Goal: Contribute content: Add original content to the website for others to see

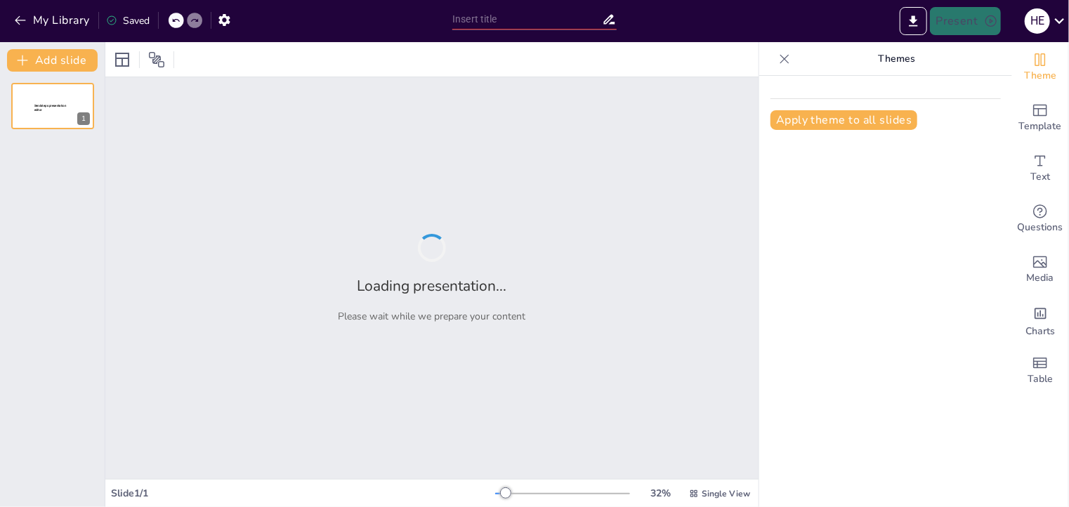
type input "New Sendsteps"
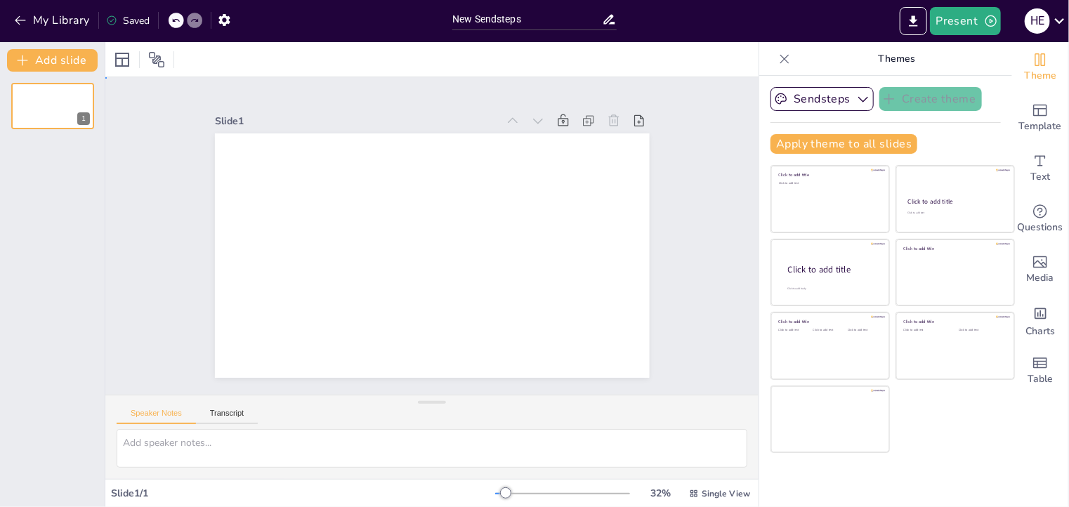
click at [711, 99] on div "Slide 1" at bounding box center [431, 236] width 715 height 641
click at [587, 15] on input "New Sendsteps" at bounding box center [528, 19] width 150 height 20
click at [1003, 30] on div "Present H E" at bounding box center [846, 21] width 445 height 28
click at [996, 20] on icon "button" at bounding box center [991, 21] width 14 height 14
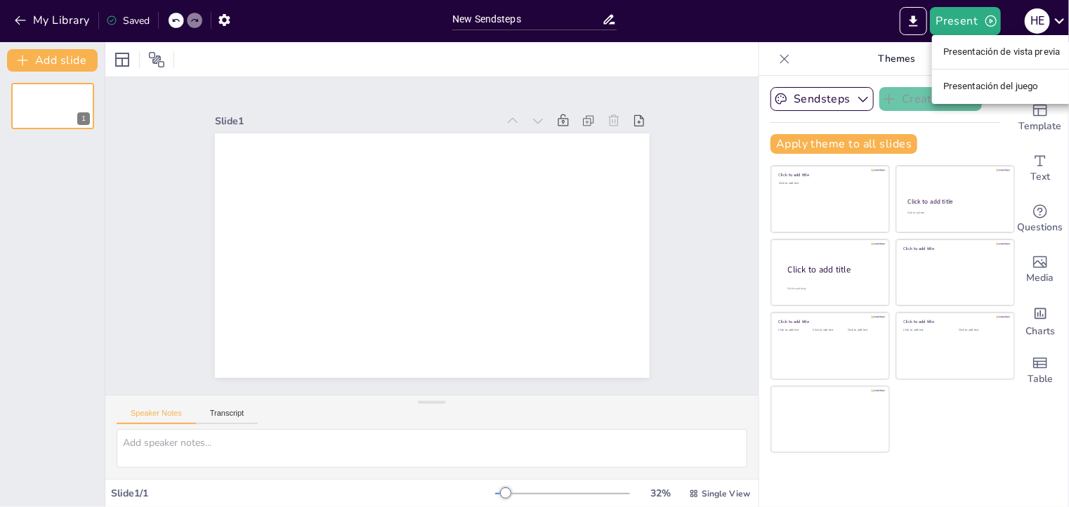
click at [1046, 25] on div at bounding box center [534, 253] width 1069 height 507
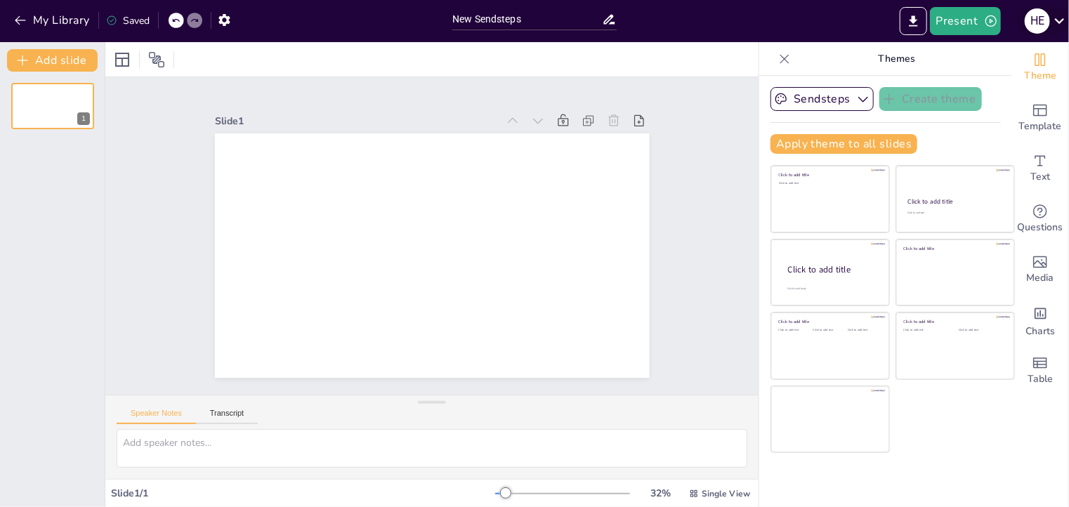
click at [1057, 18] on icon at bounding box center [1059, 20] width 19 height 19
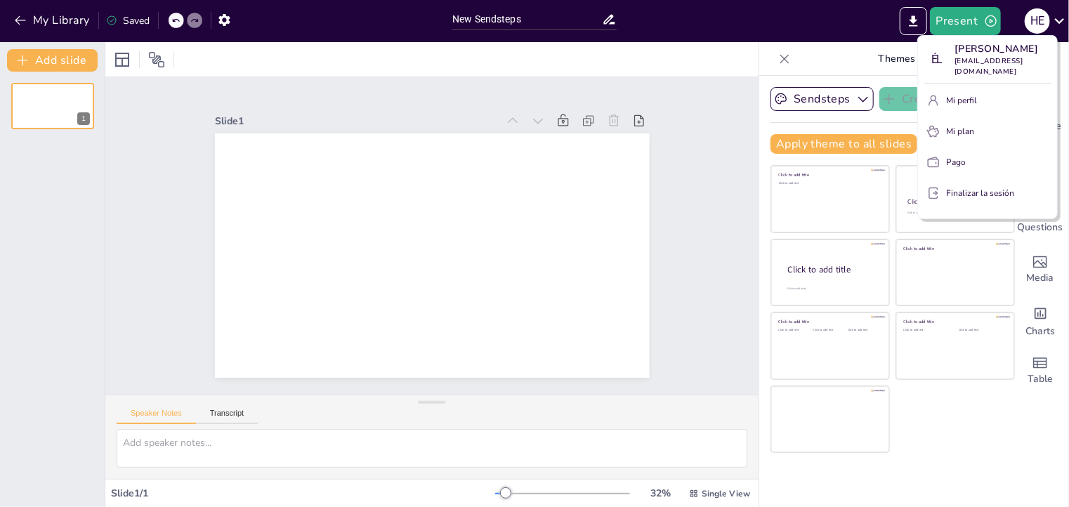
click at [1013, 259] on div at bounding box center [534, 253] width 1069 height 507
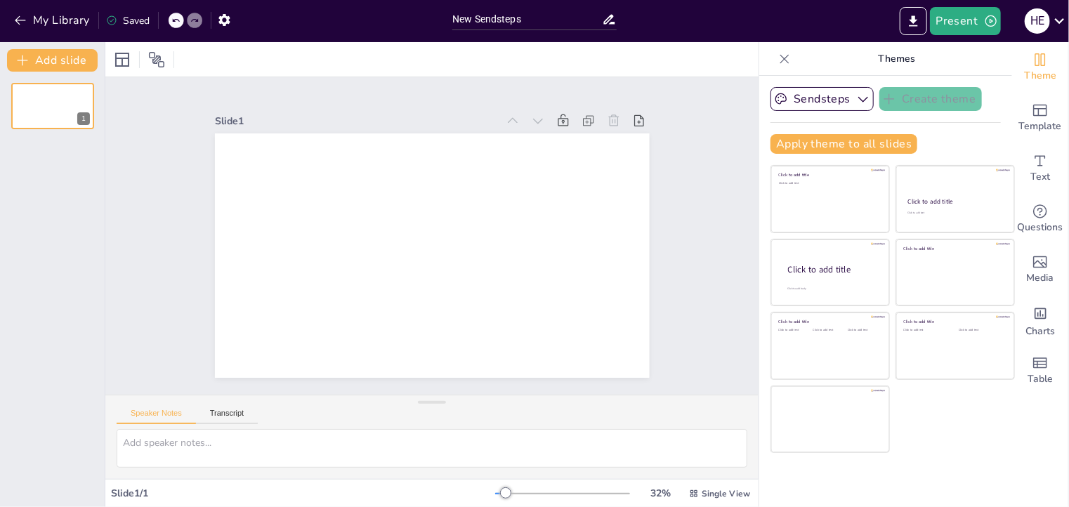
click at [125, 20] on div "Saved" at bounding box center [128, 20] width 44 height 13
click at [223, 23] on icon "button" at bounding box center [224, 20] width 11 height 12
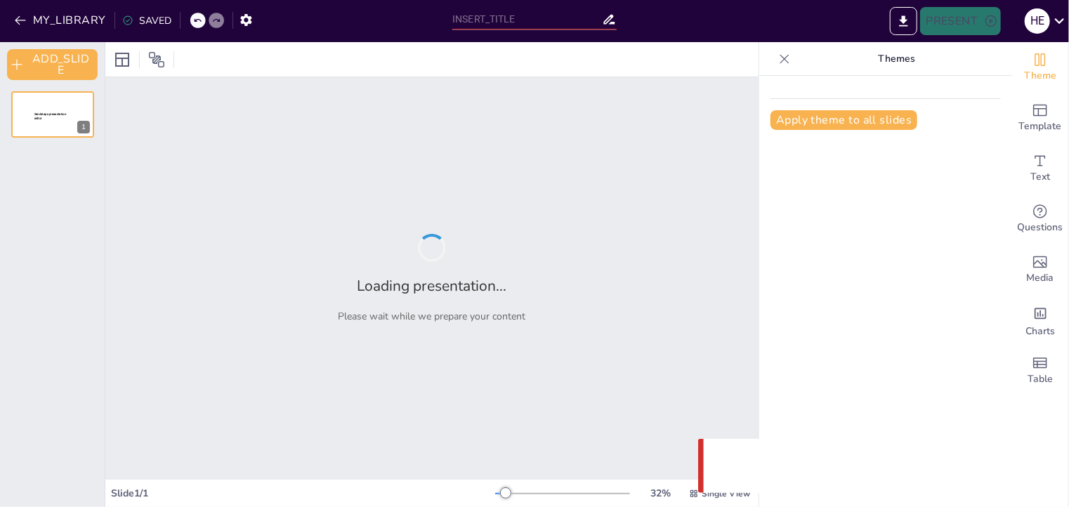
type input "New Sendsteps"
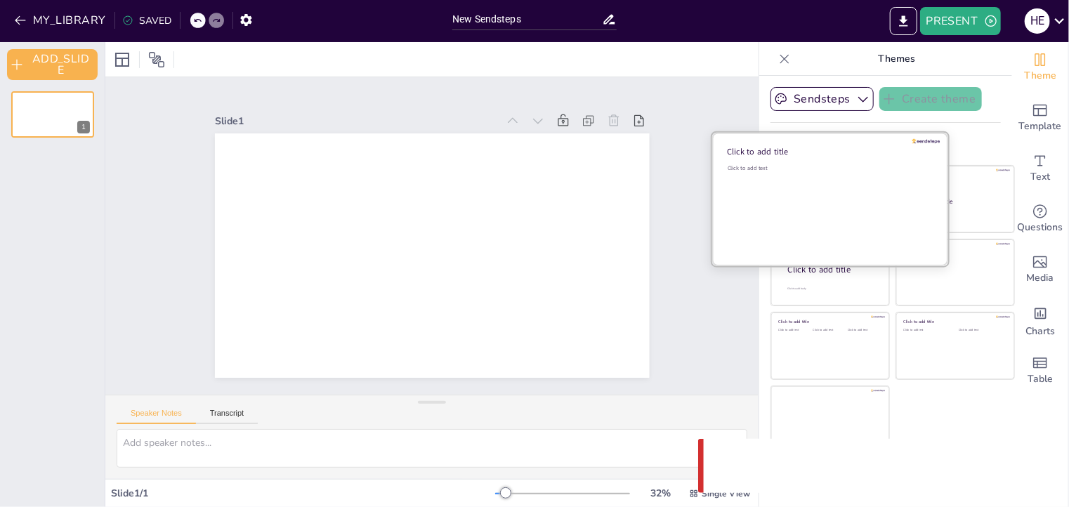
click at [857, 186] on div "Click to add text" at bounding box center [828, 207] width 201 height 87
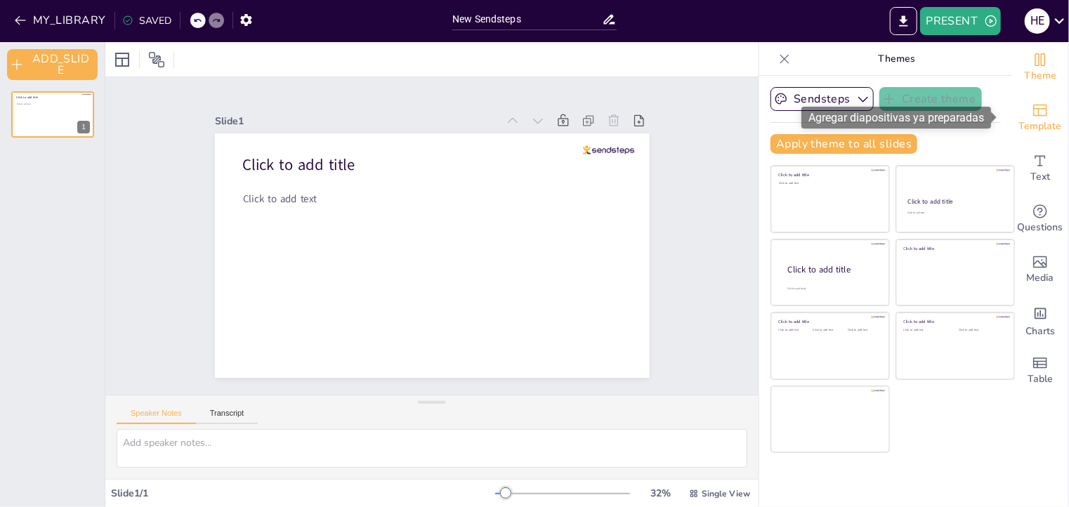
click at [1017, 103] on div "Template" at bounding box center [1041, 118] width 56 height 51
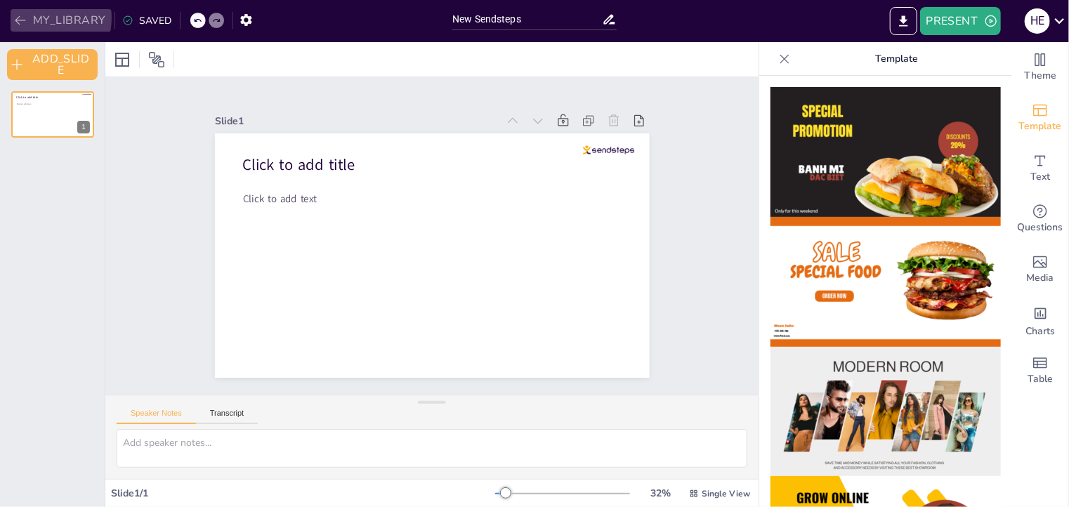
click at [33, 18] on button "MY_LIBRARY" at bounding box center [61, 20] width 101 height 22
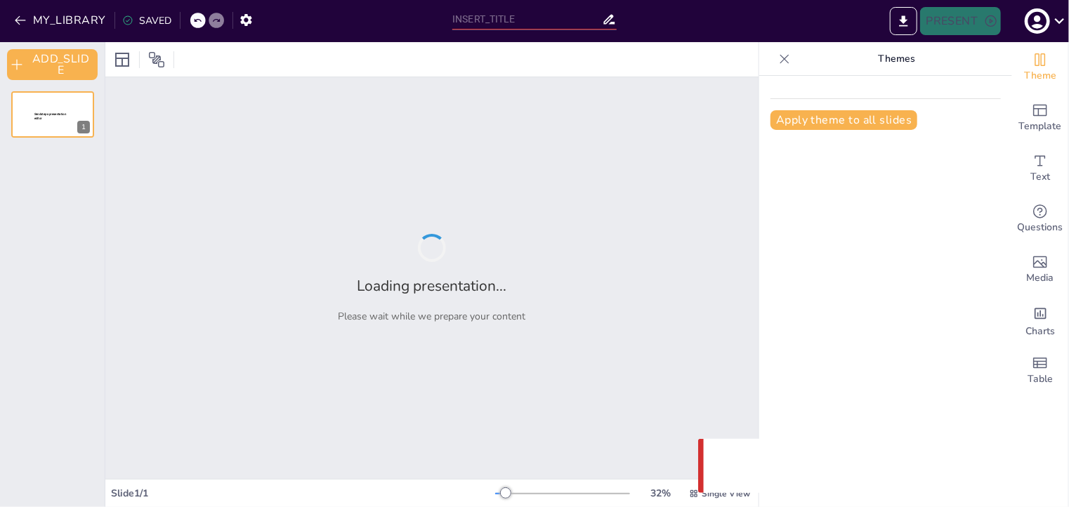
type input "New Sendsteps"
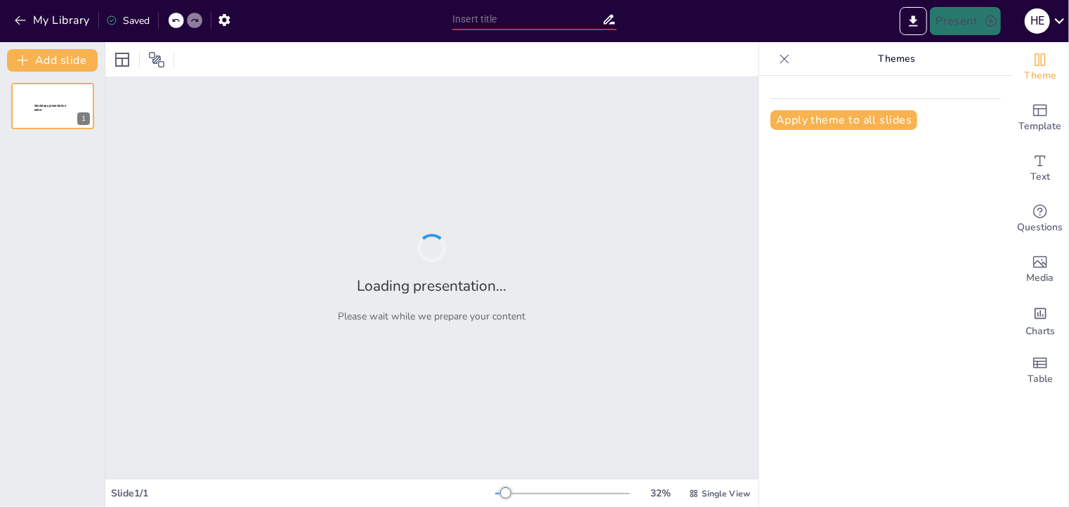
type input "La Economía Circular: Un Enfoque Sostenible para el Futuro"
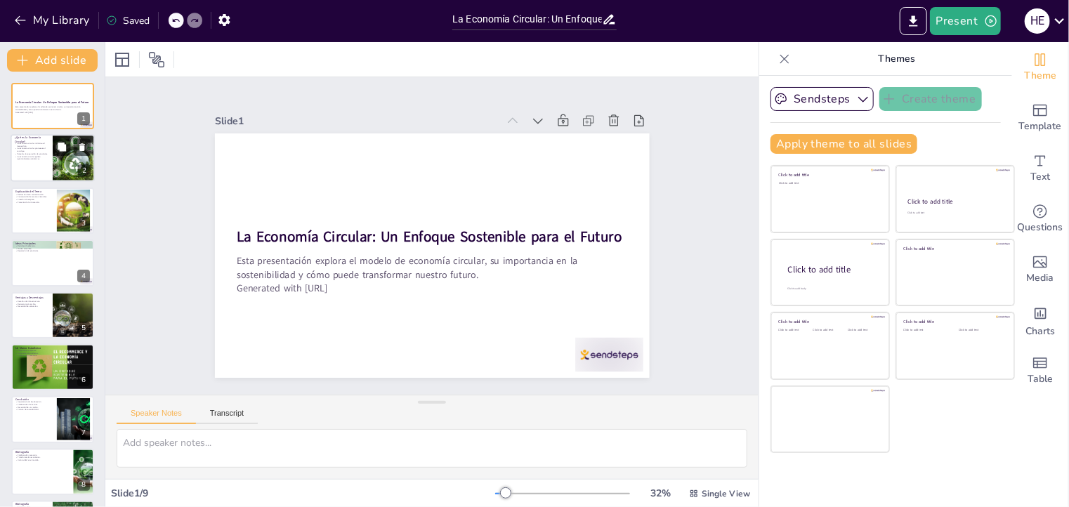
click at [50, 157] on div at bounding box center [53, 159] width 84 height 48
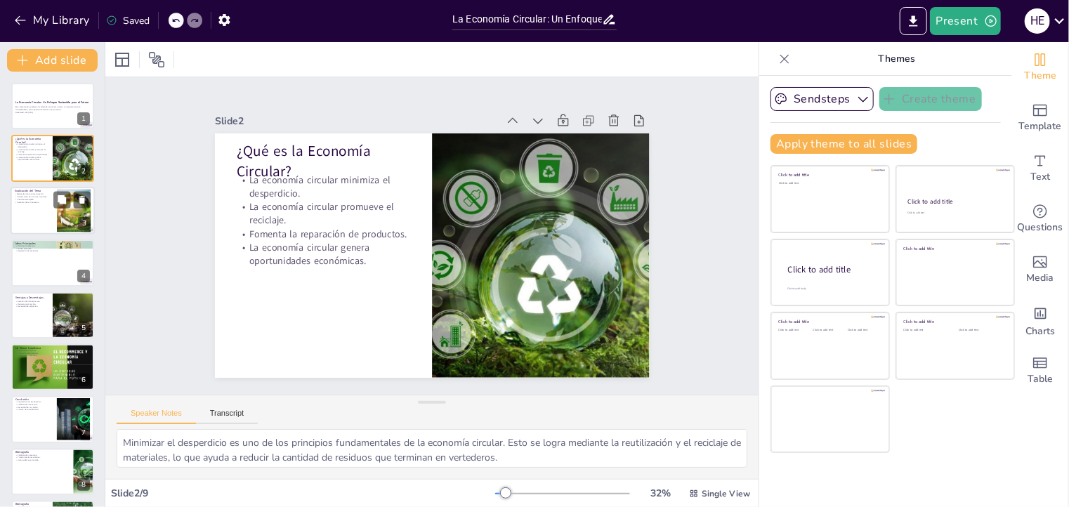
click at [39, 198] on p "Creación de empleo." at bounding box center [34, 199] width 38 height 3
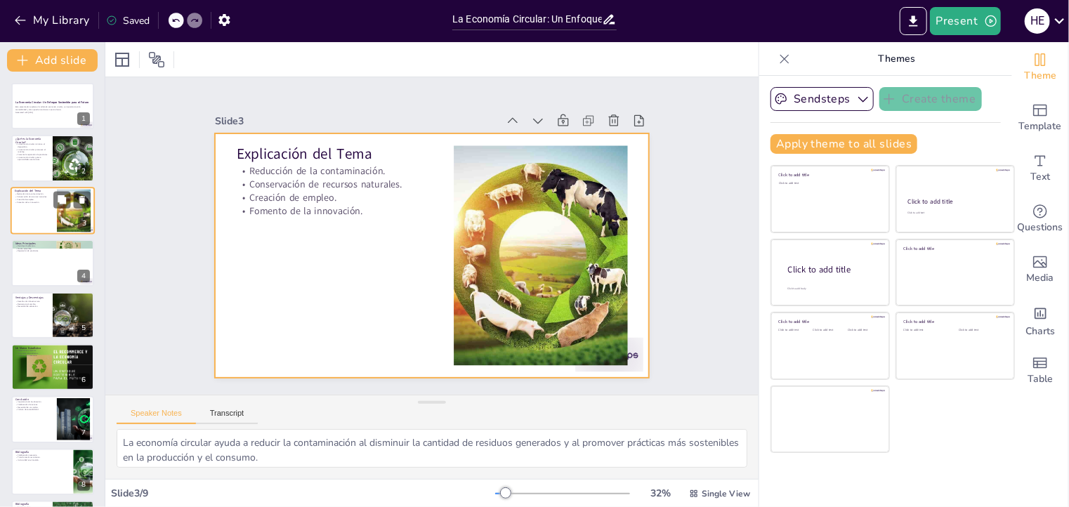
click at [37, 228] on div at bounding box center [53, 211] width 84 height 48
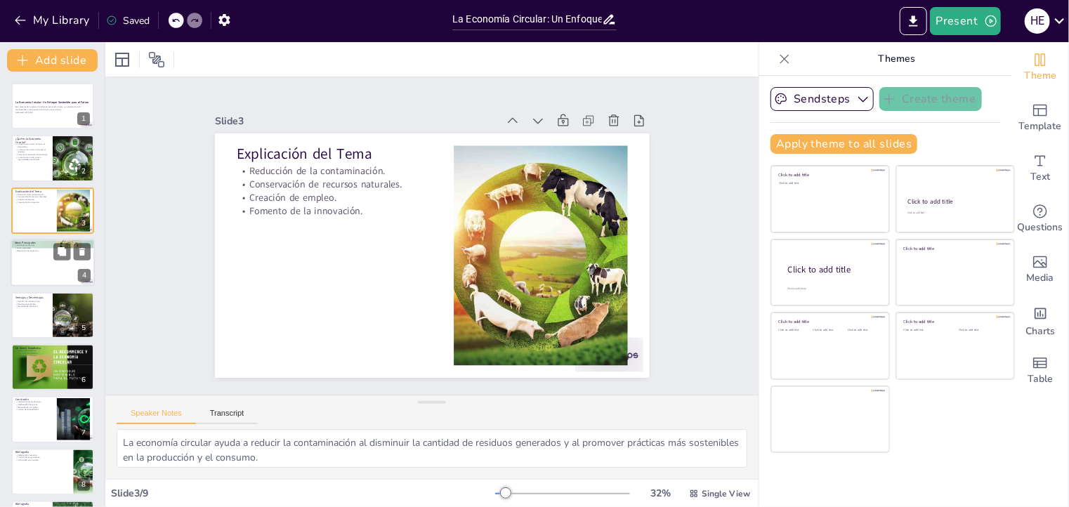
click at [37, 248] on p "Moda sostenible." at bounding box center [53, 248] width 76 height 3
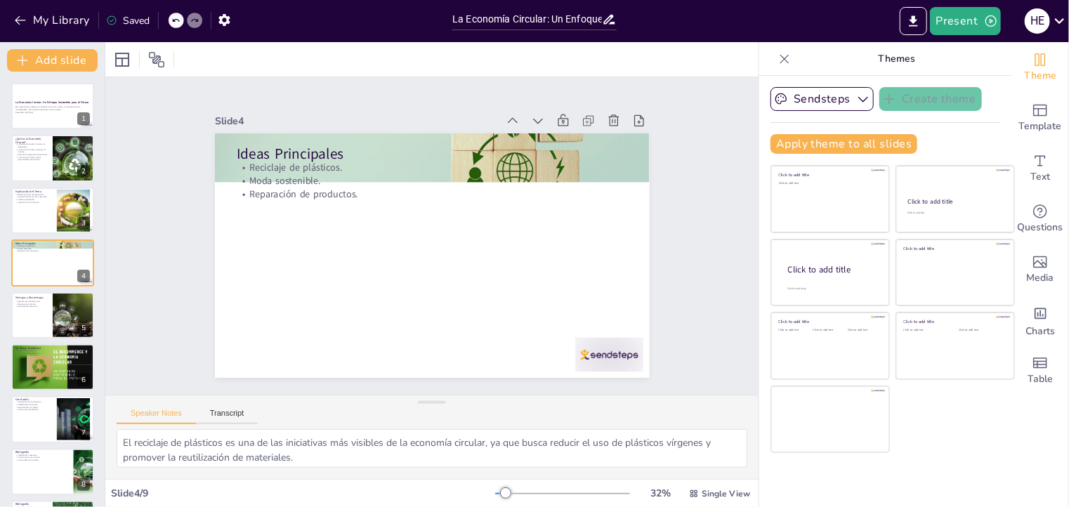
click at [35, 288] on div "La Economía Circular: Un Enfoque Sostenible para el Futuro Esta presentación ex…" at bounding box center [52, 315] width 105 height 464
click at [37, 302] on p "Resistencia al cambio." at bounding box center [32, 303] width 34 height 3
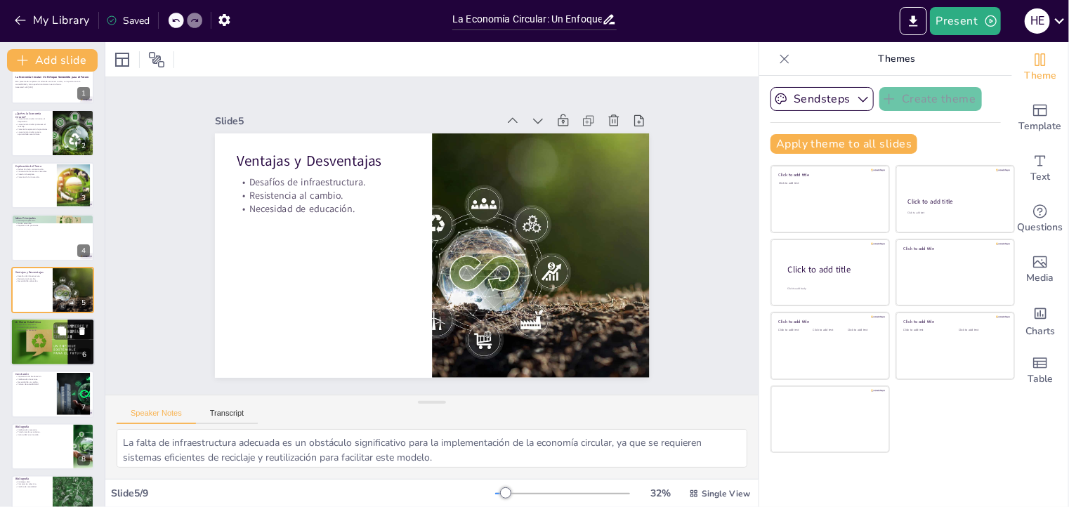
click at [46, 352] on div at bounding box center [53, 342] width 84 height 48
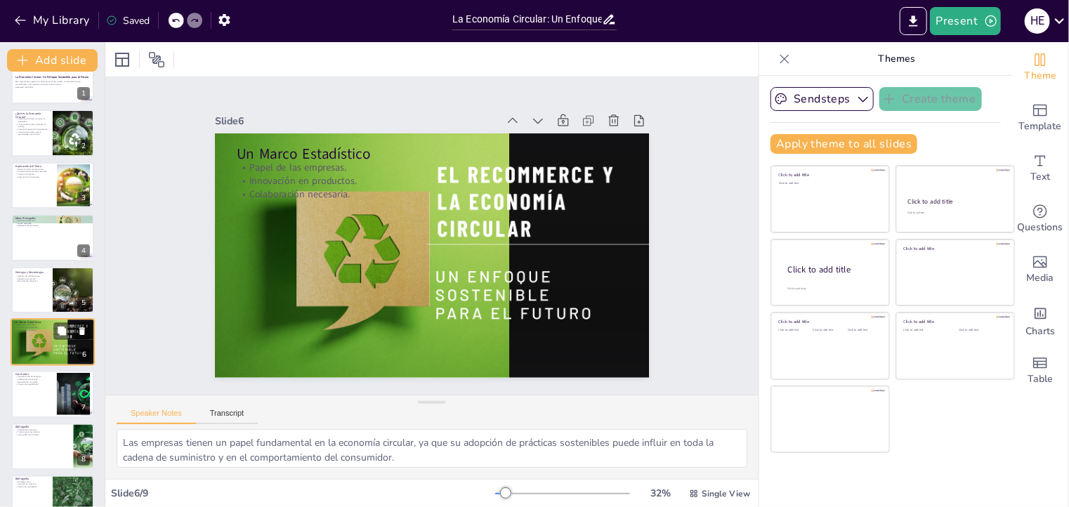
scroll to position [51, 0]
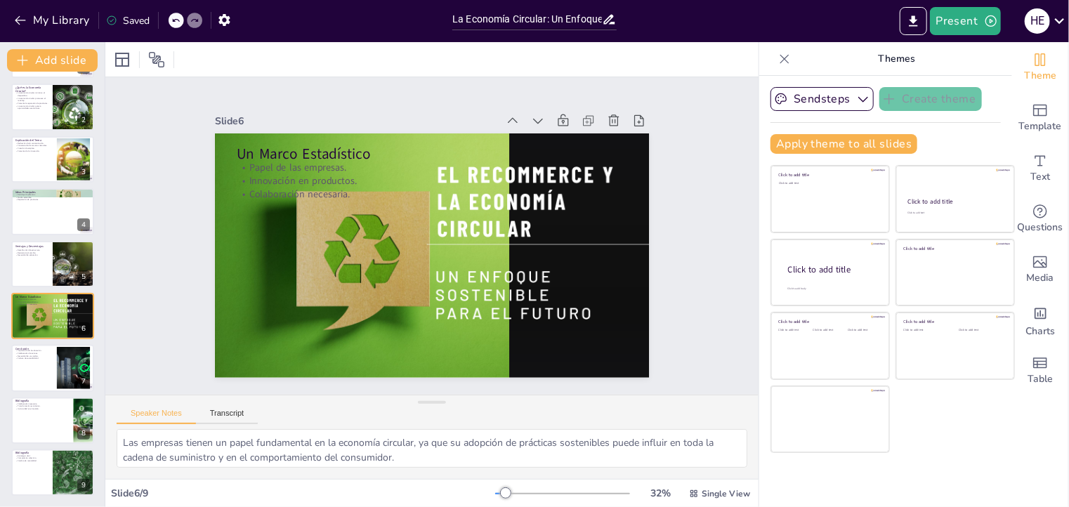
click at [46, 392] on div "La Economía Circular: Un Enfoque Sostenible para el Futuro Esta presentación ex…" at bounding box center [52, 264] width 105 height 464
click at [44, 366] on div at bounding box center [53, 369] width 84 height 48
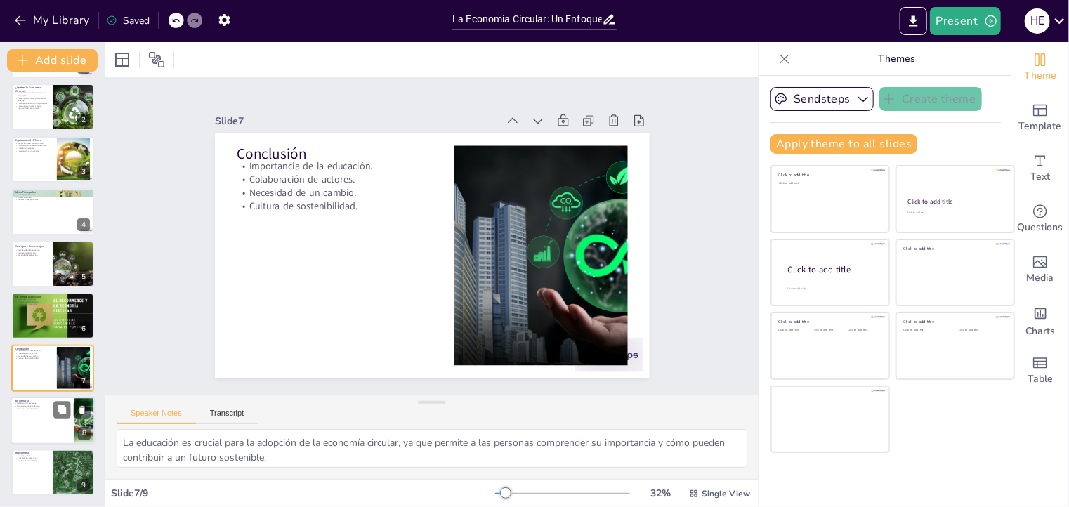
click at [53, 416] on div at bounding box center [71, 409] width 37 height 17
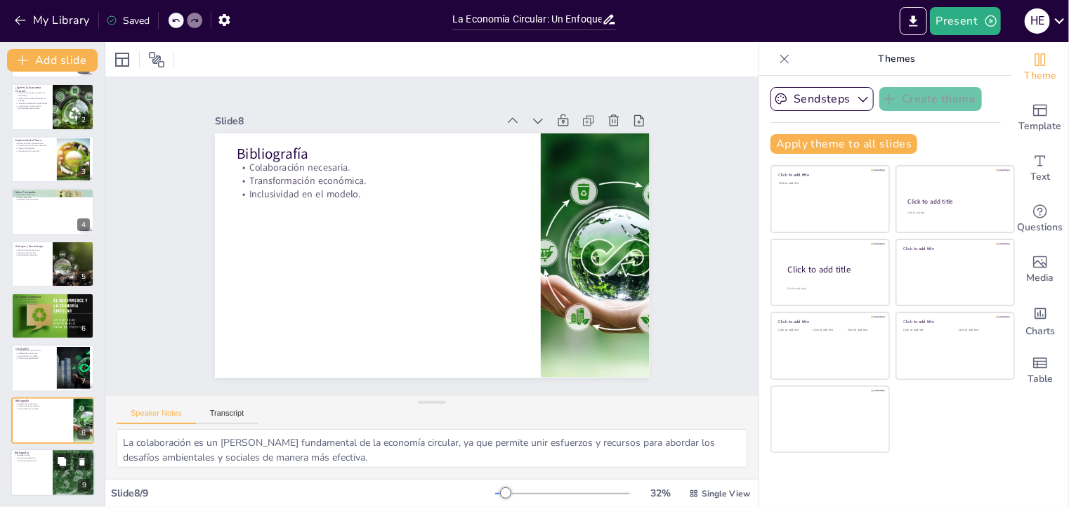
click at [53, 460] on div at bounding box center [71, 461] width 37 height 17
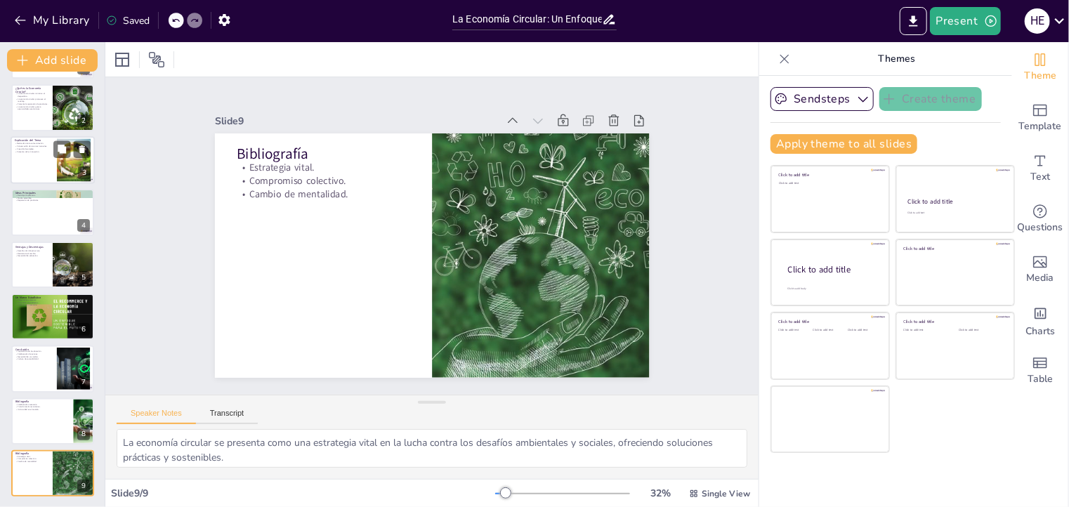
click at [56, 167] on div at bounding box center [53, 160] width 84 height 48
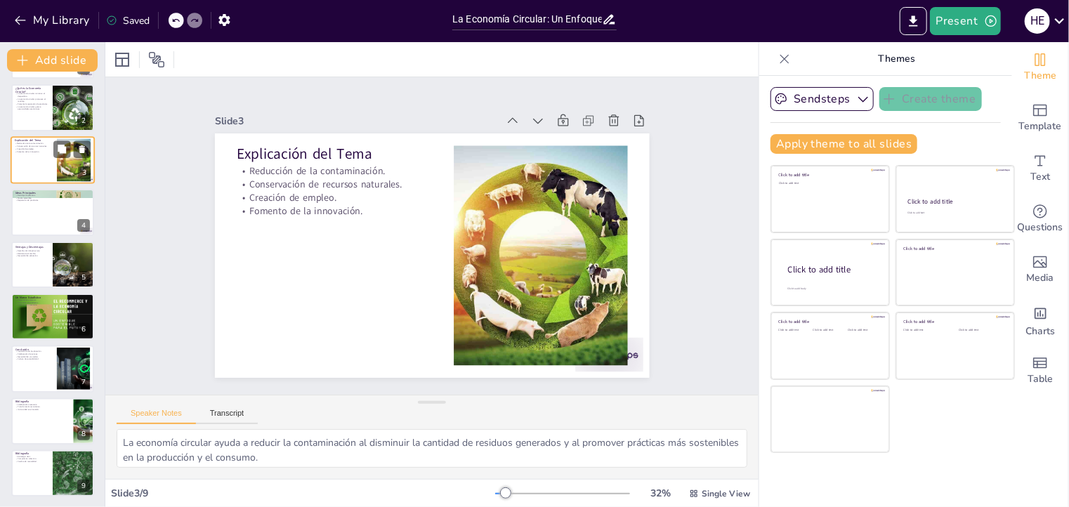
scroll to position [0, 0]
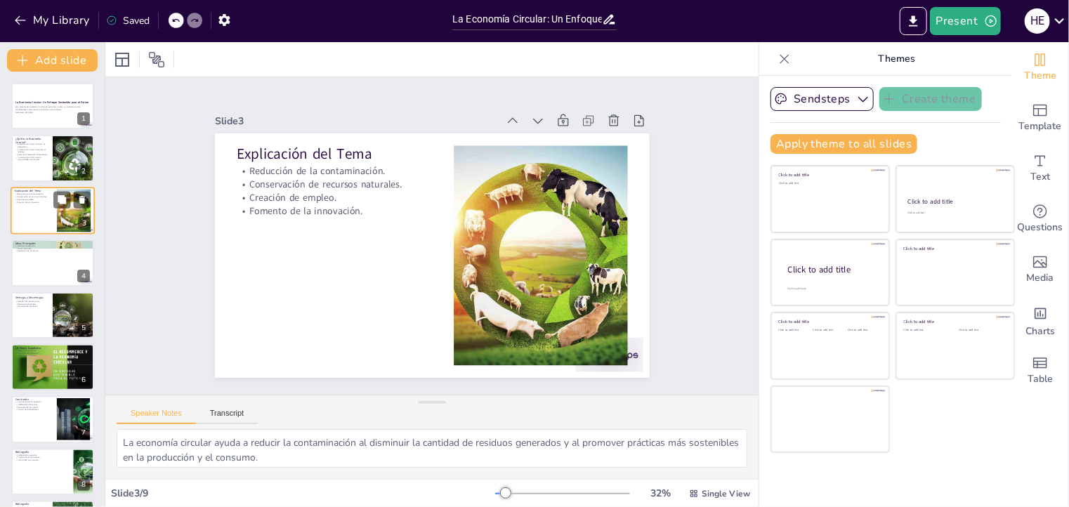
click at [53, 204] on div at bounding box center [71, 199] width 37 height 17
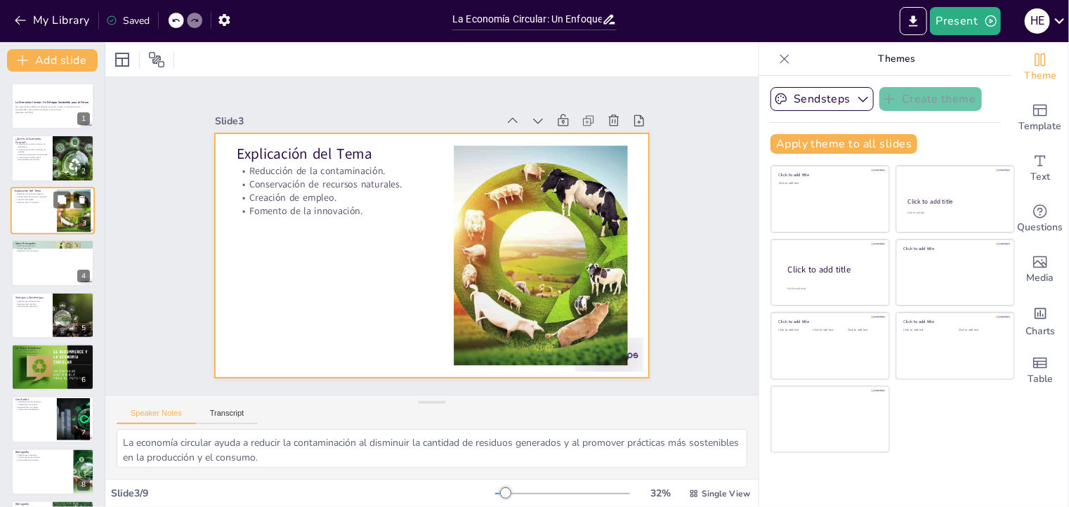
click at [41, 203] on div at bounding box center [53, 211] width 84 height 48
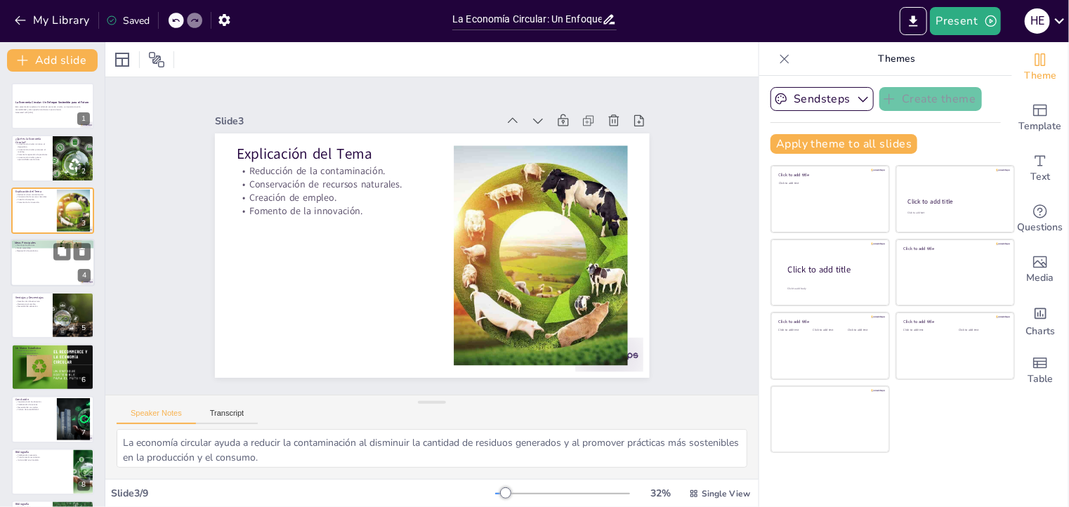
click at [43, 271] on div at bounding box center [53, 263] width 84 height 48
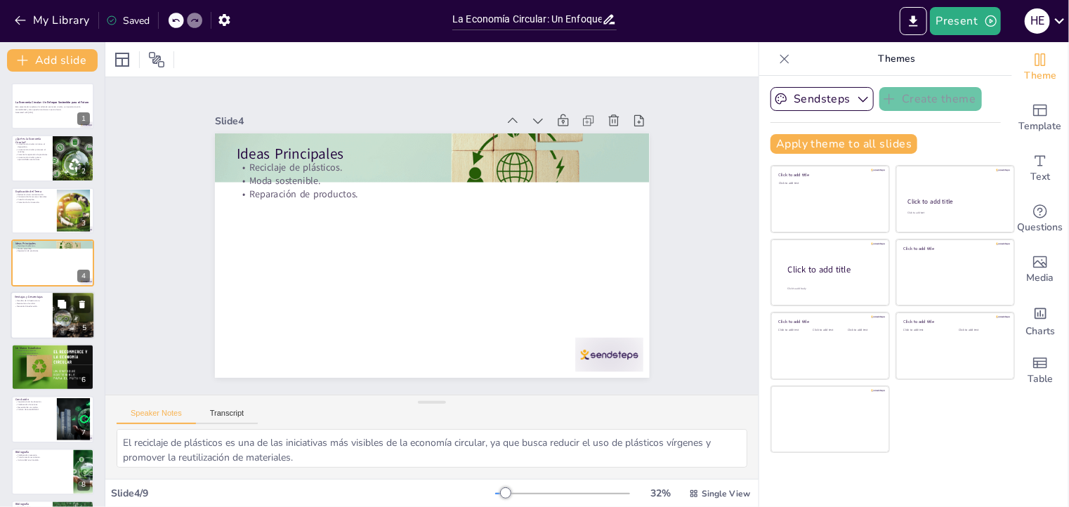
click at [46, 315] on div at bounding box center [53, 316] width 84 height 48
type textarea "La falta de infraestructura adecuada es un obstáculo significativo para la impl…"
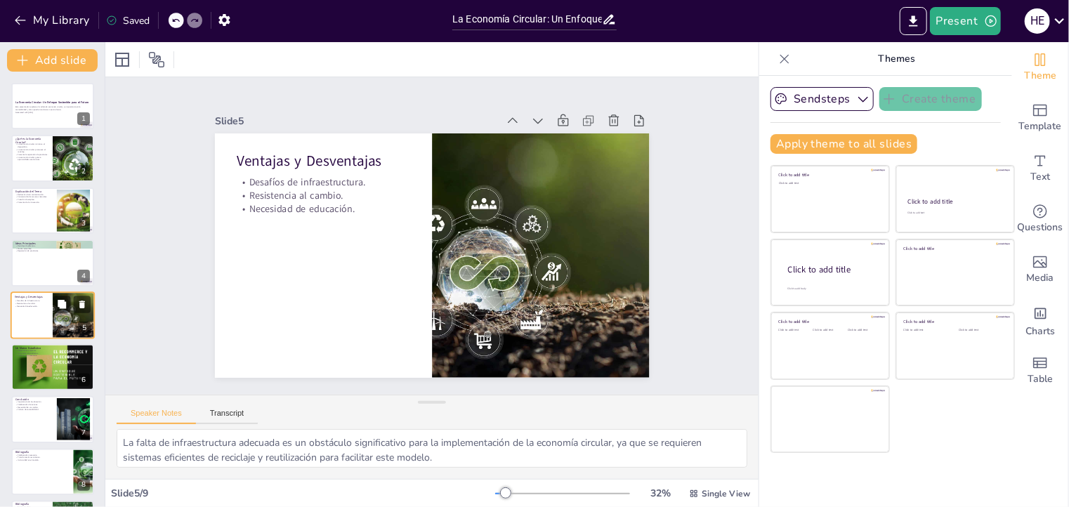
scroll to position [25, 0]
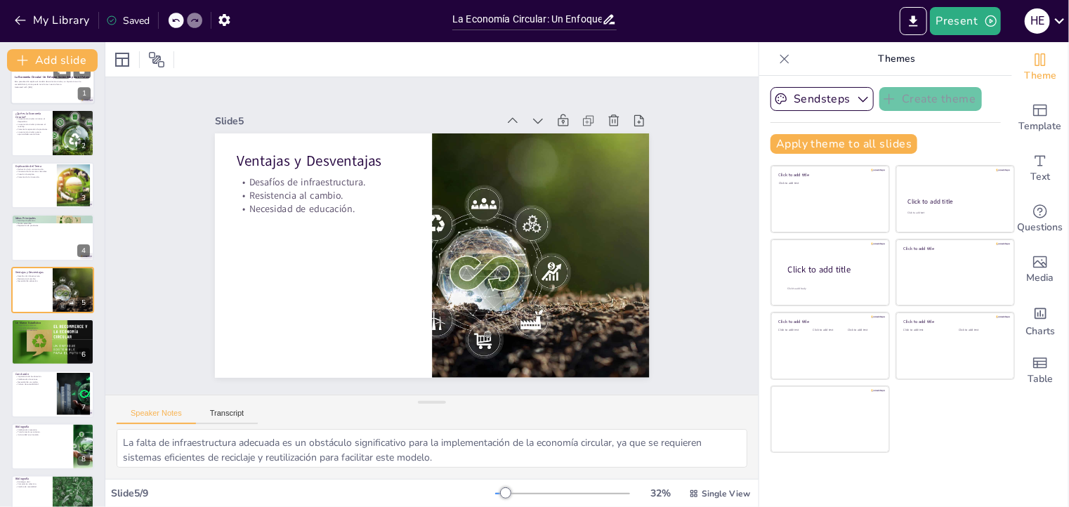
click at [56, 84] on p "Esta presentación explora el modelo de economía circular, su importancia en la …" at bounding box center [53, 83] width 76 height 5
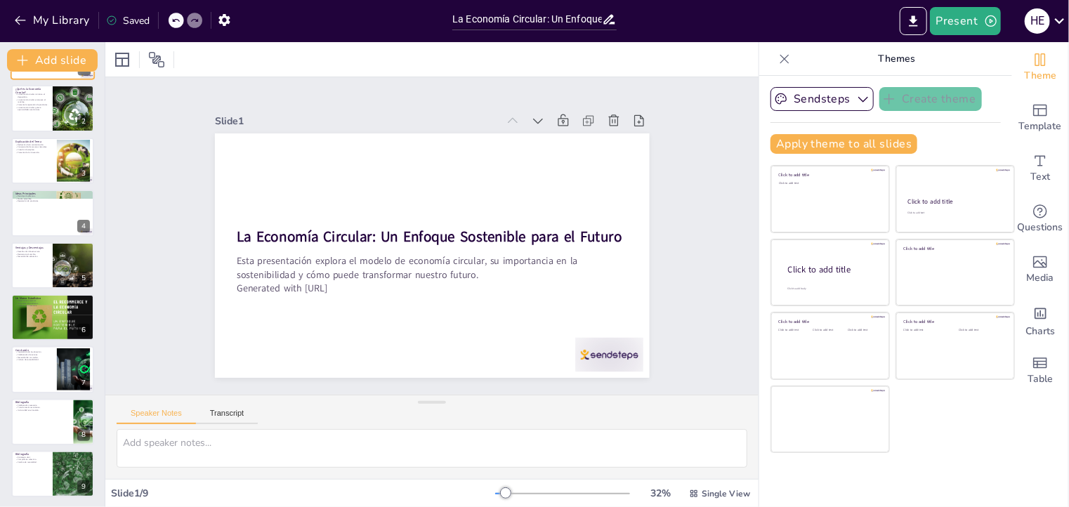
scroll to position [51, 0]
click at [47, 115] on div at bounding box center [53, 108] width 84 height 48
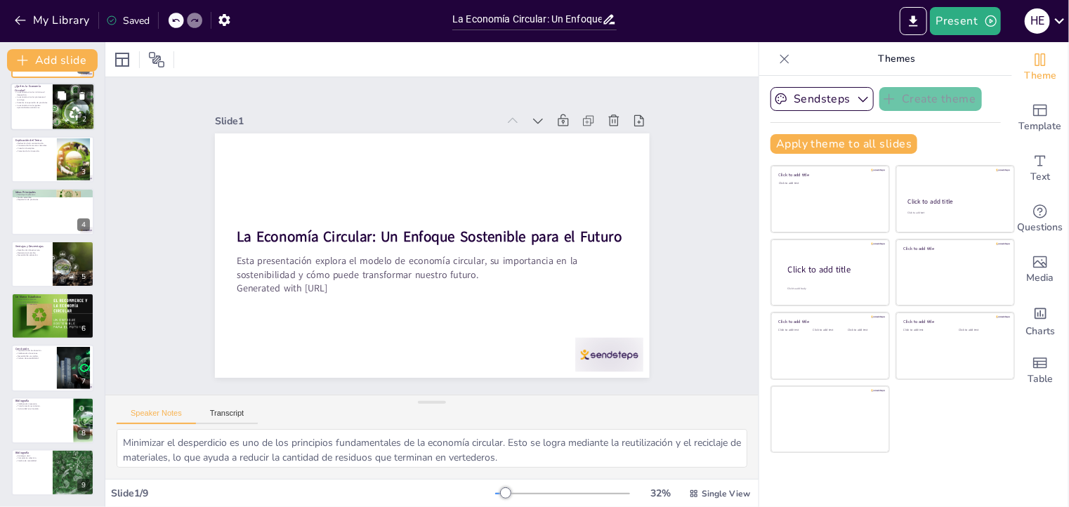
scroll to position [0, 0]
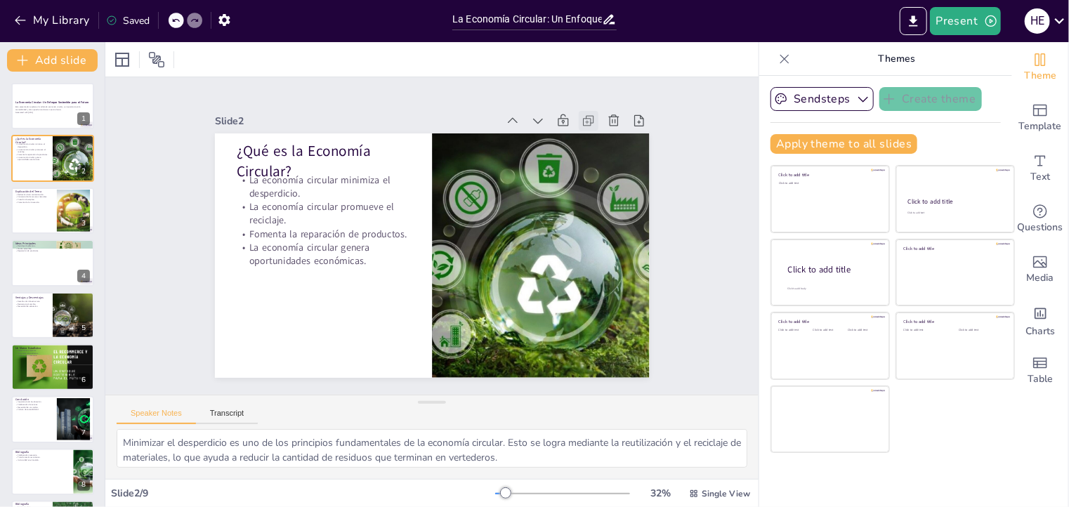
click at [592, 130] on icon at bounding box center [599, 137] width 15 height 15
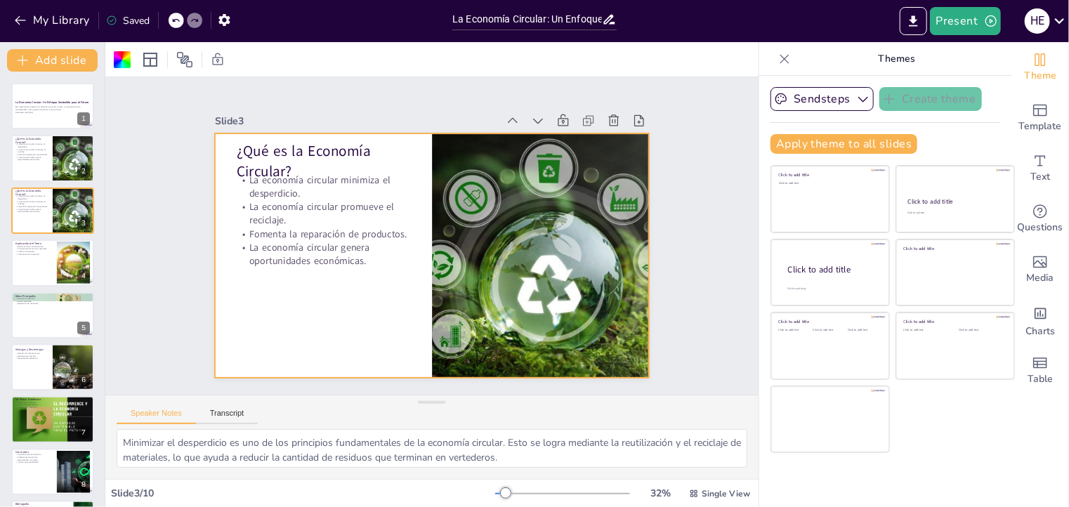
click at [592, 130] on icon at bounding box center [599, 137] width 15 height 15
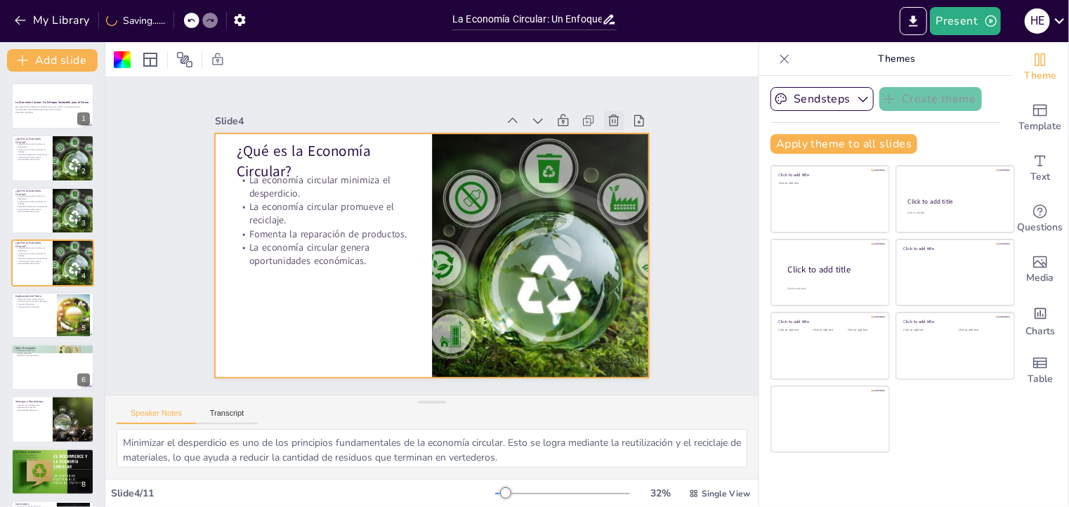
click at [620, 134] on icon at bounding box center [626, 140] width 12 height 13
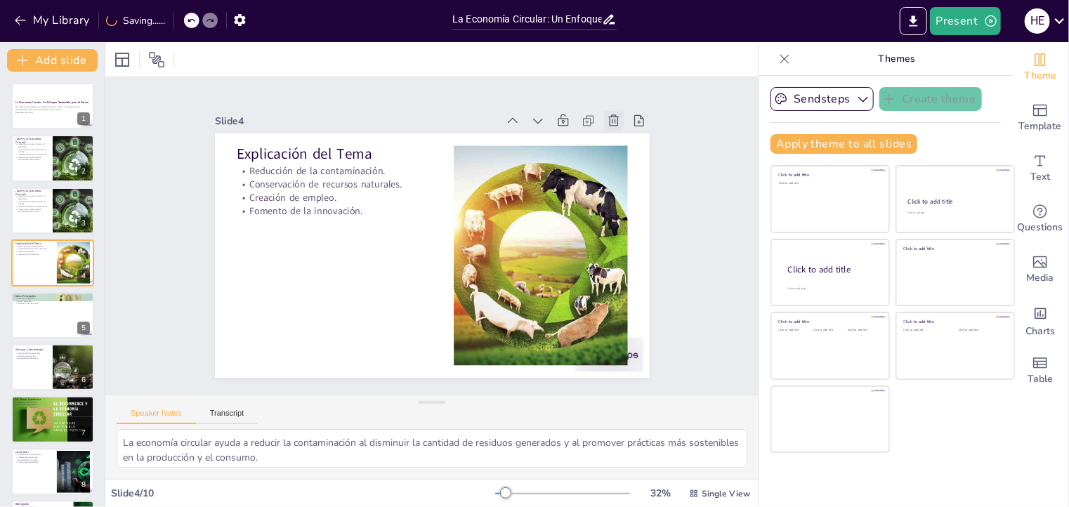
click at [620, 134] on icon at bounding box center [626, 140] width 12 height 13
type textarea "El reciclaje de plásticos es una de las iniciativas más visibles de la economía…"
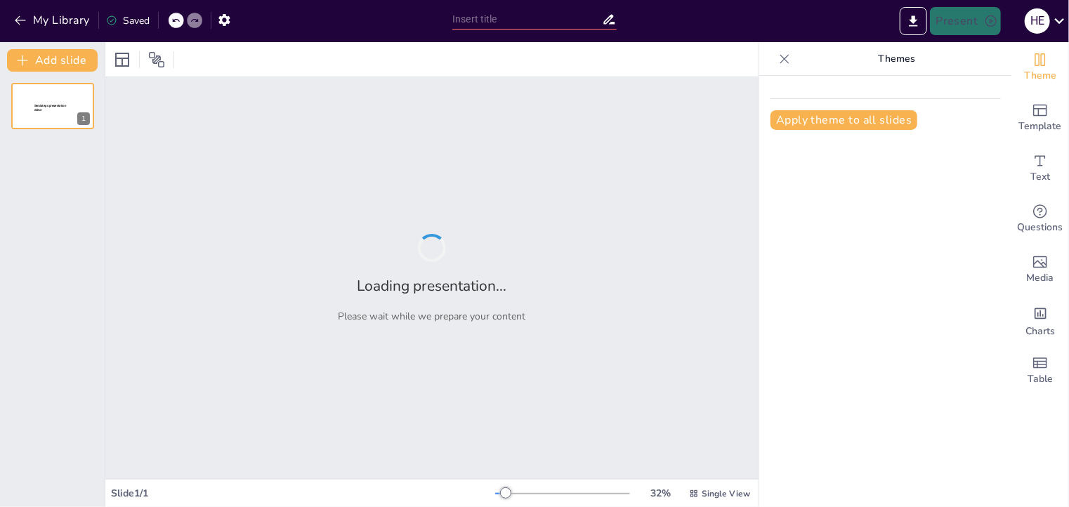
type input "La Economía Circular: Un Enfoque Sostenible para el Futuro"
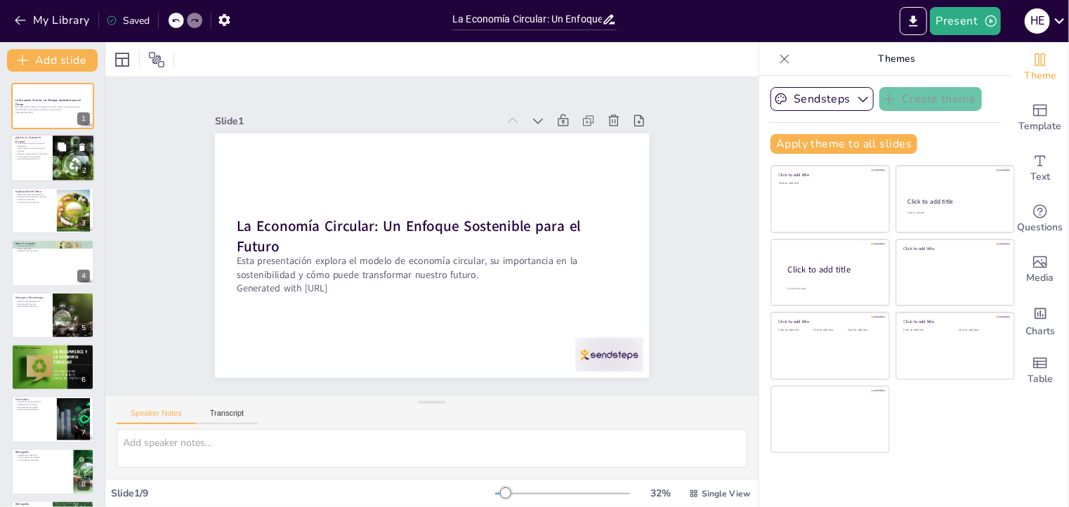
click at [30, 148] on p "La economía circular promueve el reciclaje." at bounding box center [32, 150] width 34 height 5
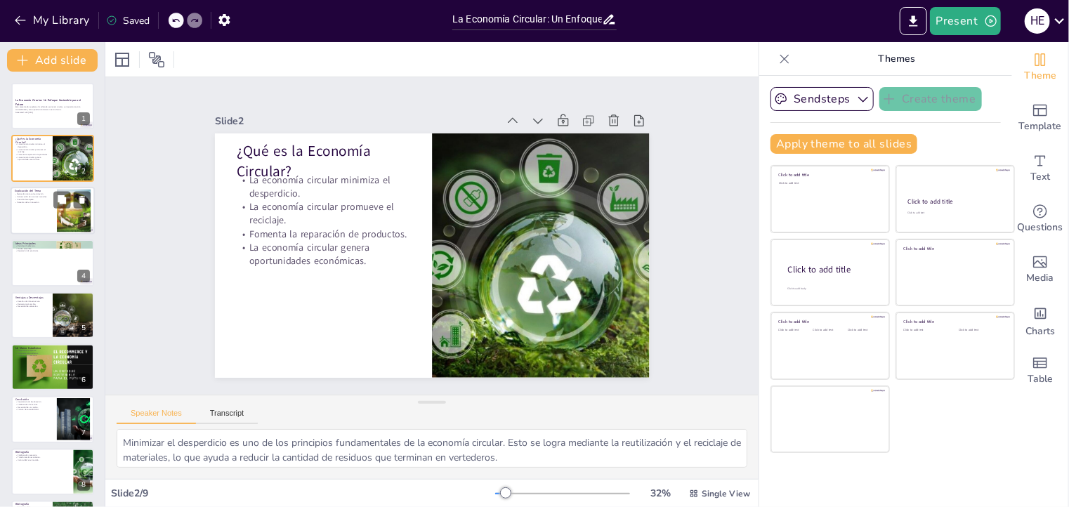
click at [40, 203] on div at bounding box center [53, 211] width 84 height 48
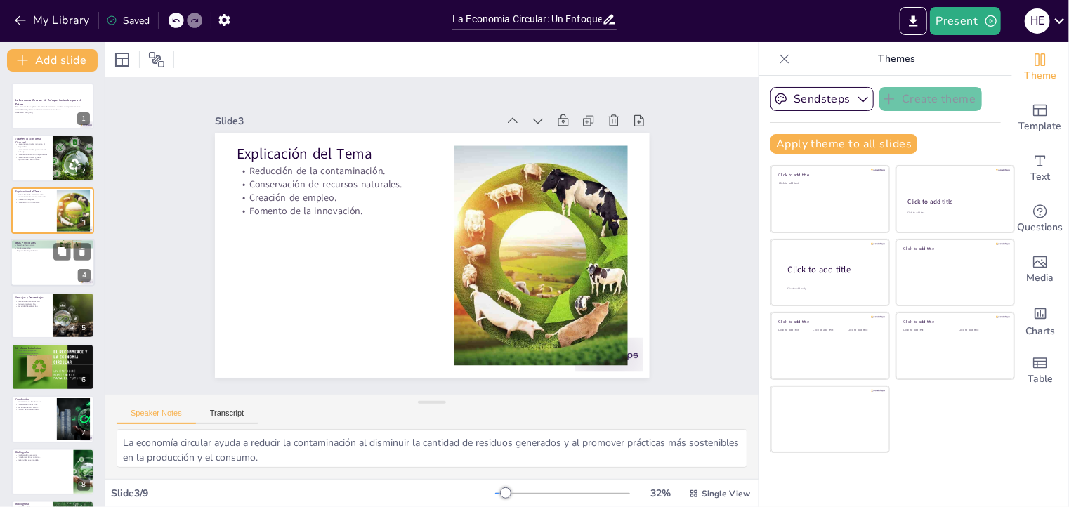
click at [48, 248] on p "Moda sostenible." at bounding box center [53, 248] width 76 height 3
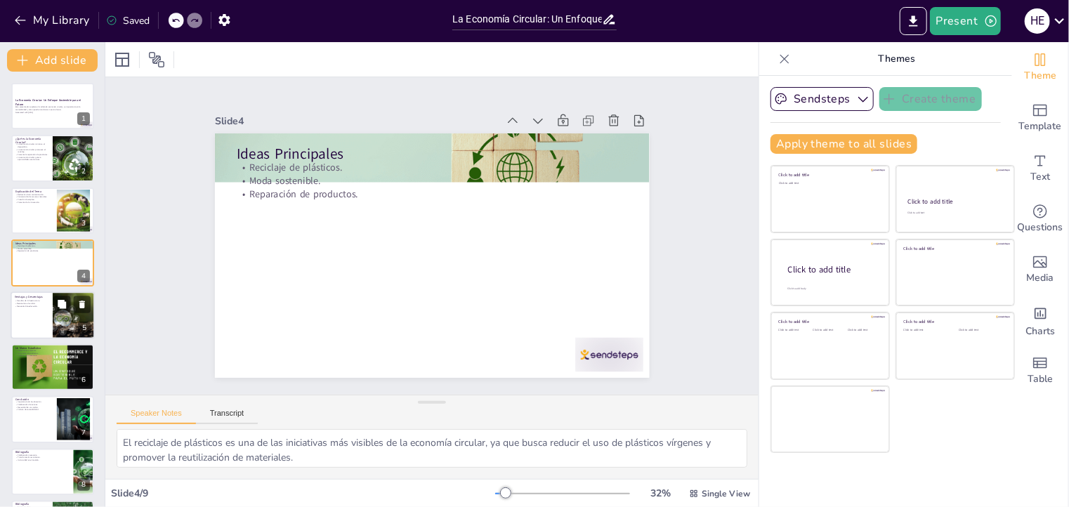
click at [44, 311] on div at bounding box center [53, 316] width 84 height 48
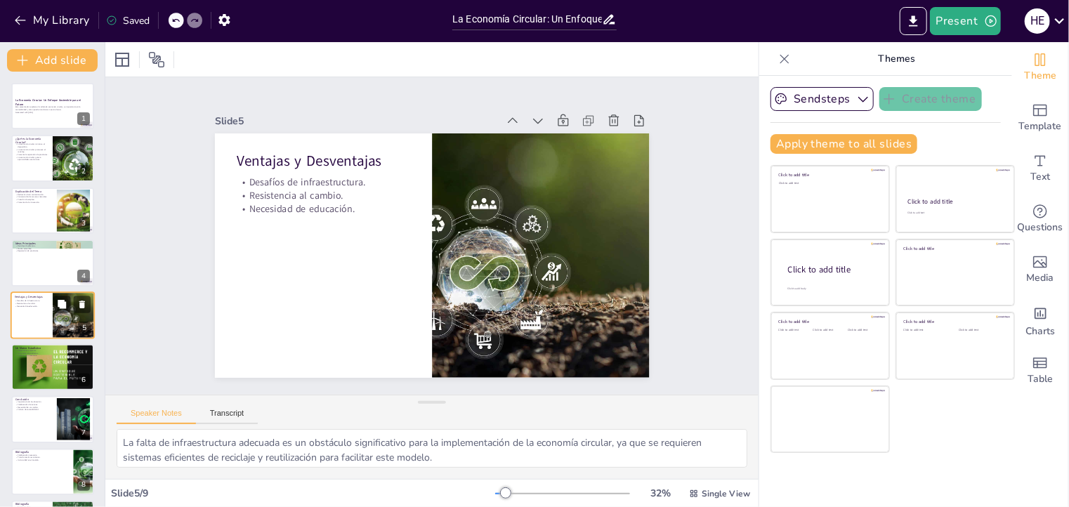
scroll to position [25, 0]
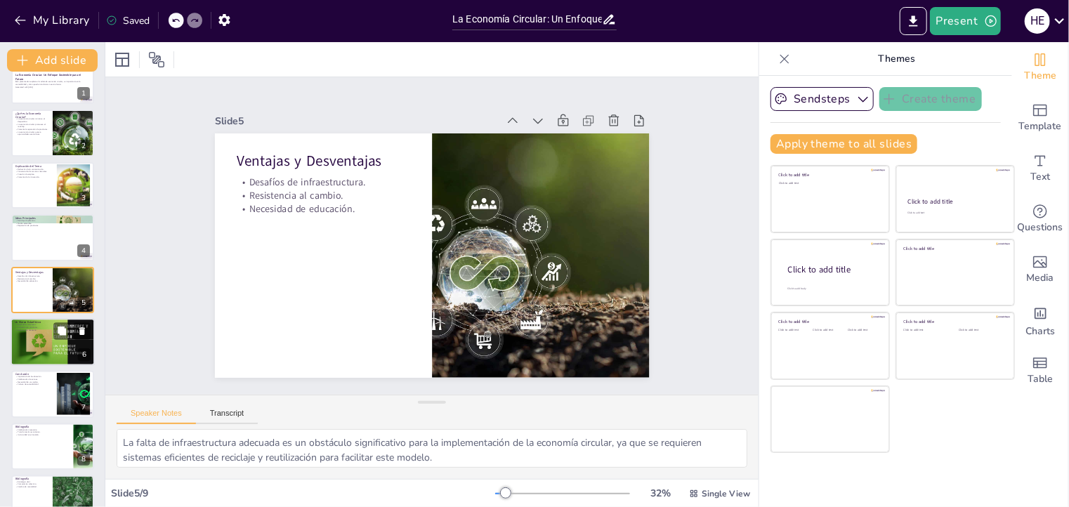
click at [51, 354] on div at bounding box center [53, 342] width 84 height 48
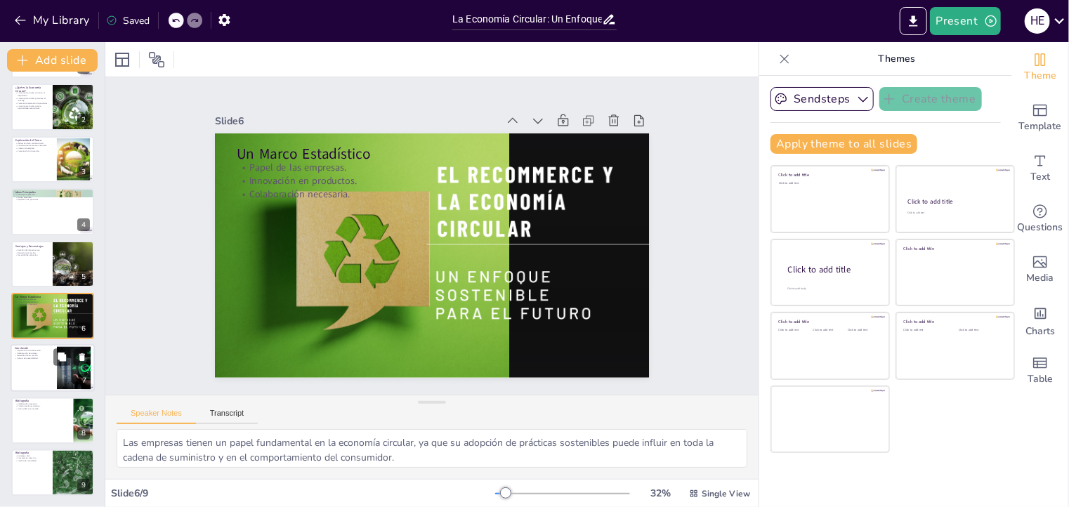
click at [55, 381] on div at bounding box center [53, 369] width 84 height 48
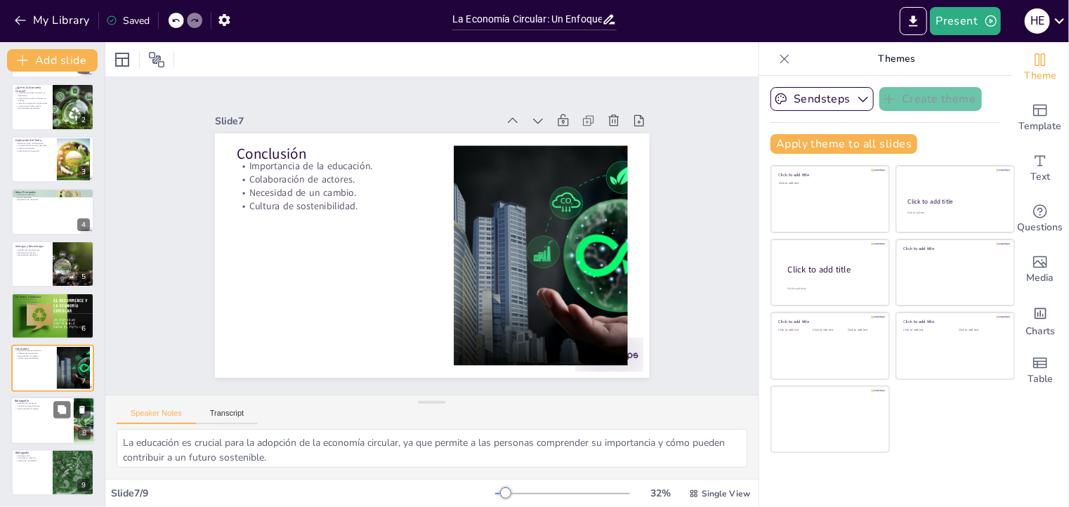
click at [56, 401] on button at bounding box center [61, 409] width 17 height 17
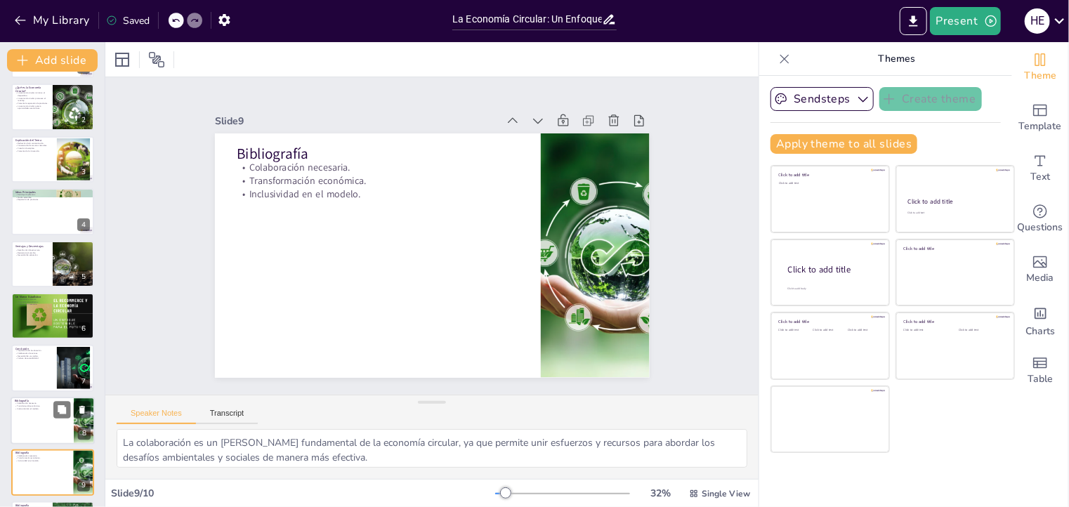
scroll to position [104, 0]
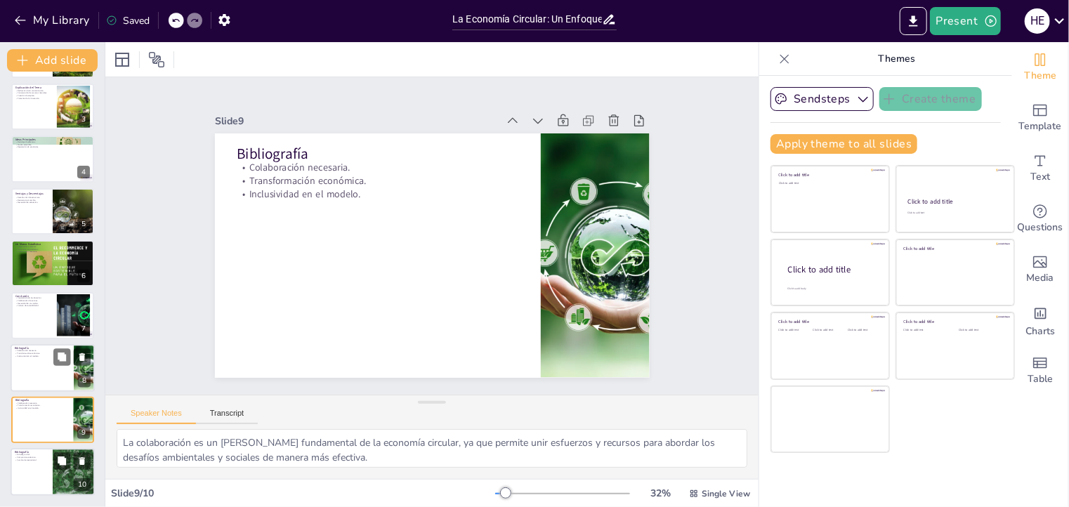
click at [53, 459] on div at bounding box center [73, 473] width 63 height 48
type textarea "La economía circular se presenta como una estrategia vital en la lucha contra l…"
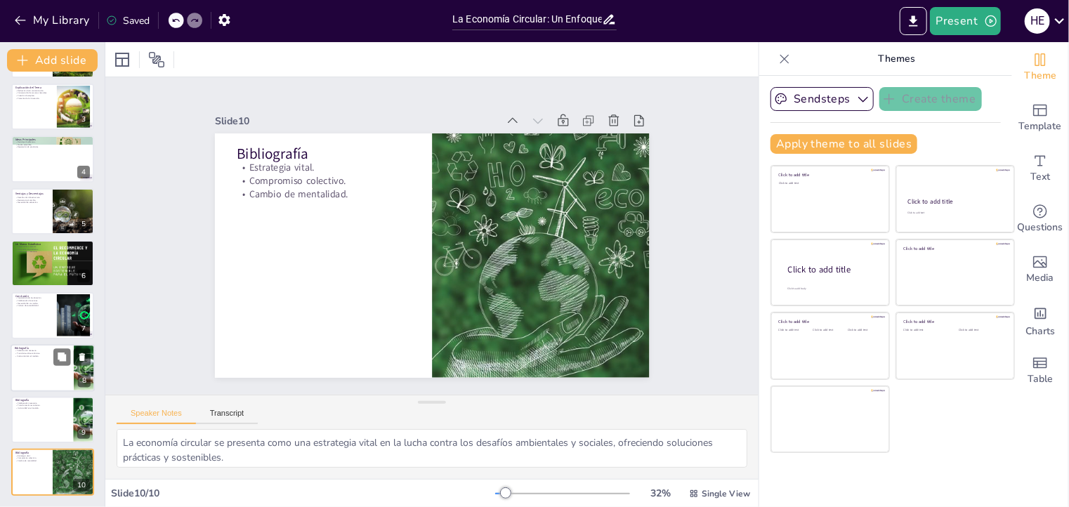
click at [53, 349] on button at bounding box center [61, 357] width 17 height 17
type textarea "La colaboración es un [PERSON_NAME] fundamental de la economía circular, ya que…"
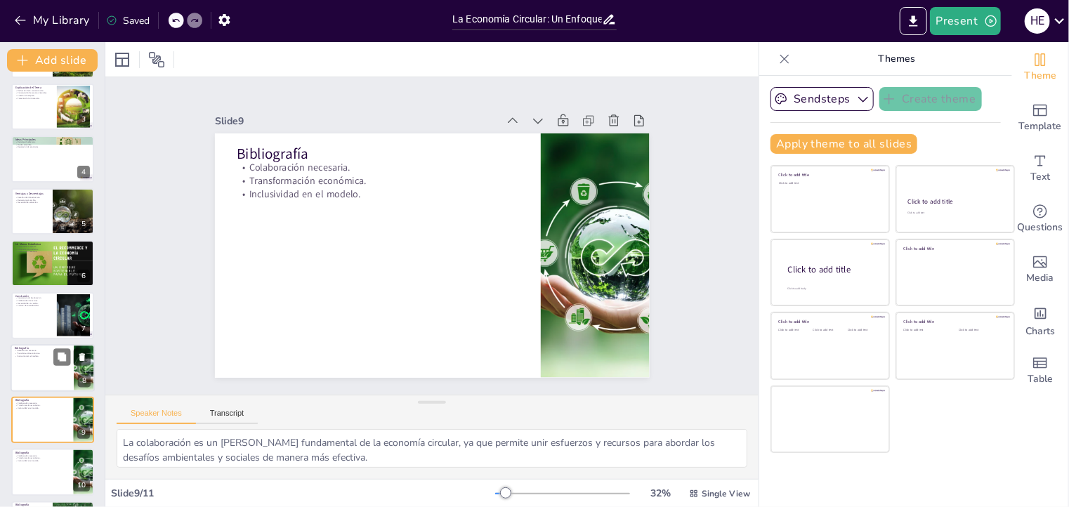
scroll to position [156, 0]
